Goal: Task Accomplishment & Management: Use online tool/utility

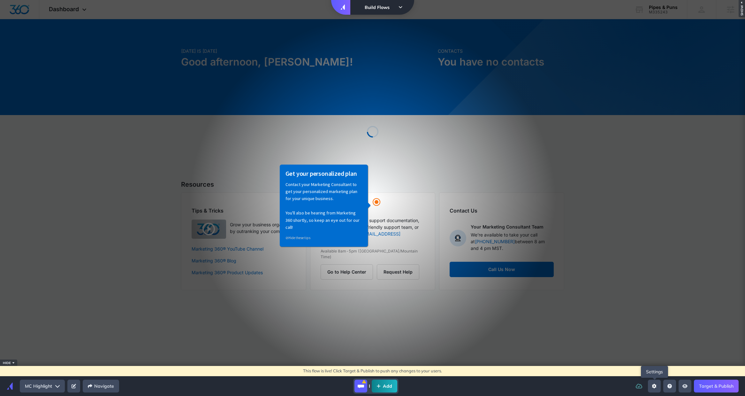
click at [657, 385] on button "Open settings sidebar" at bounding box center [654, 385] width 13 height 13
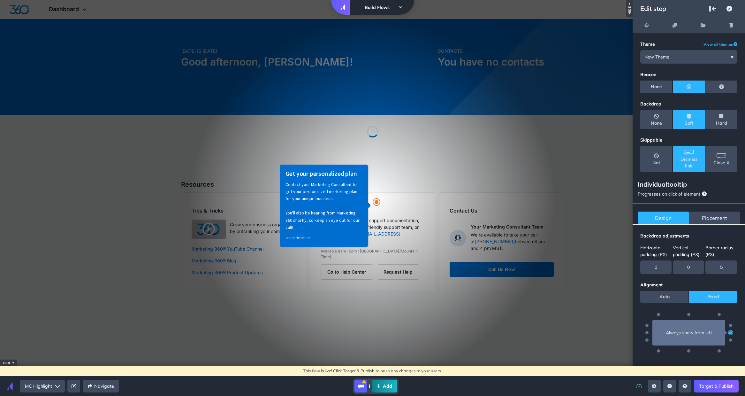
click at [717, 216] on span "Placement" at bounding box center [714, 218] width 25 height 8
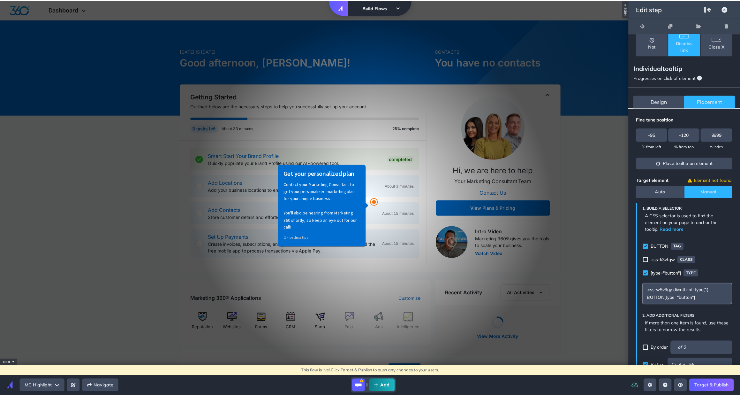
scroll to position [171, 0]
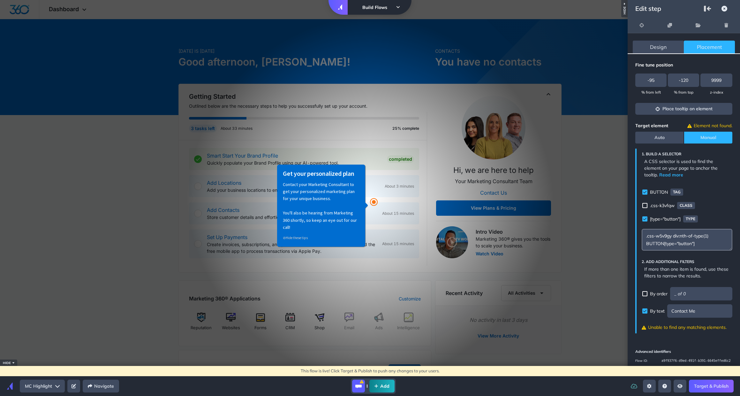
click at [679, 236] on textarea ".css-w5v9gy div:nth-of-type(1) BUTTON[type="button"]" at bounding box center [687, 240] width 91 height 22
click at [696, 236] on textarea ".css-w5v9gy div:nth-of-type(1) BUTTON[type="button"]" at bounding box center [687, 240] width 91 height 22
drag, startPoint x: 717, startPoint y: 235, endPoint x: 643, endPoint y: 235, distance: 74.4
click at [643, 235] on textarea ".css-w5v9gy div:nth-of-type(1) BUTTON[type="button"]" at bounding box center [687, 240] width 91 height 22
type textarea "BUTTON[type="button"]"
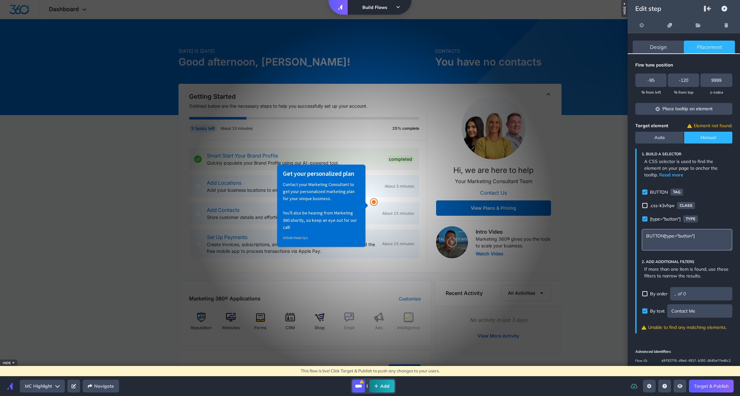
click at [729, 210] on div "Target element Element not found. Auto Manual 1. Build a selector A CSS selecto…" at bounding box center [684, 227] width 112 height 211
click at [704, 384] on link "Target & Publish" at bounding box center [711, 385] width 45 height 13
